Goal: Navigation & Orientation: Find specific page/section

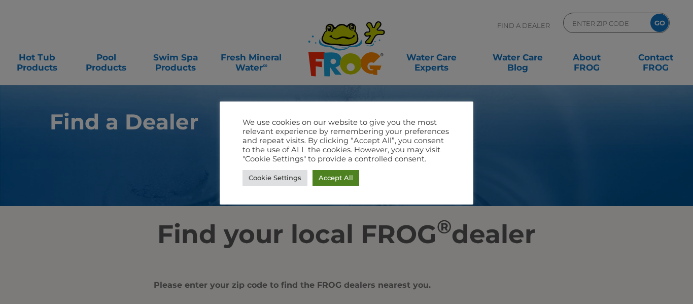
click at [339, 175] on link "Accept All" at bounding box center [336, 178] width 47 height 16
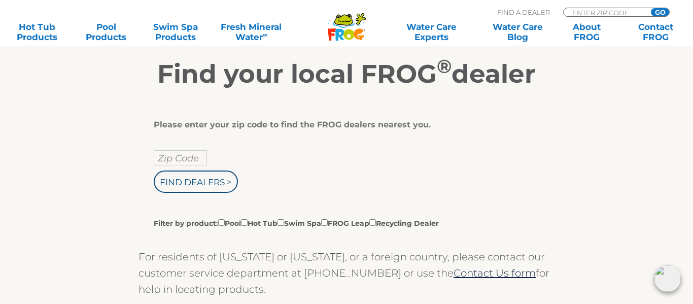
scroll to position [152, 0]
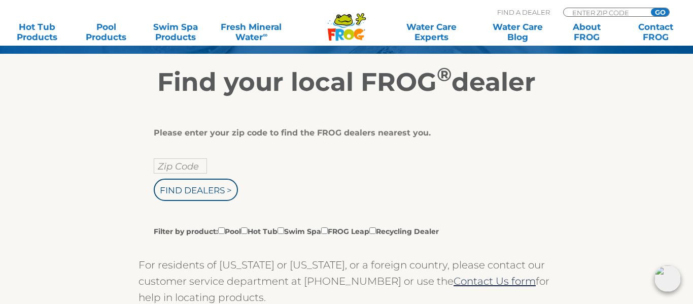
click at [201, 165] on input "Zip Code" at bounding box center [180, 165] width 53 height 15
type input "13815"
click at [208, 194] on input "Find Dealers >" at bounding box center [196, 190] width 84 height 22
